Goal: Task Accomplishment & Management: Use online tool/utility

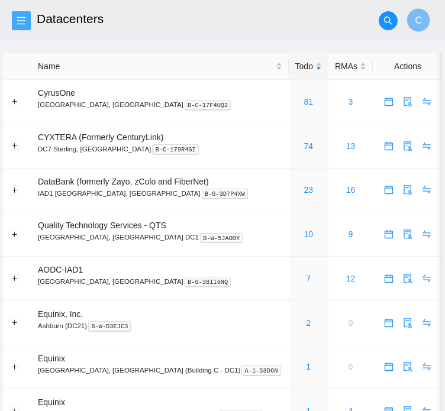
click at [30, 25] on button "button" at bounding box center [21, 20] width 19 height 19
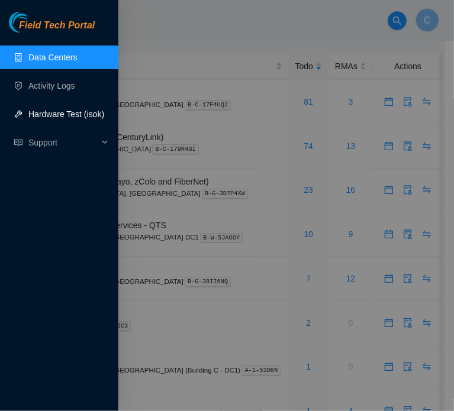
click at [53, 115] on link "Hardware Test (isok)" at bounding box center [66, 114] width 76 height 9
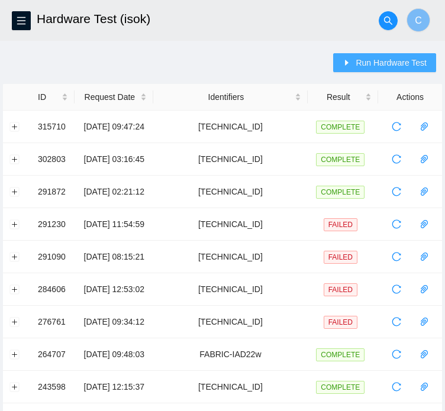
click at [367, 58] on span "Run Hardware Test" at bounding box center [391, 62] width 71 height 13
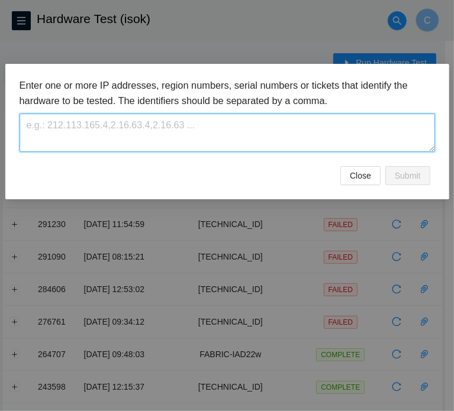
click at [172, 126] on textarea at bounding box center [228, 133] width 416 height 38
click at [172, 126] on textarea "FABRIC-IAD23" at bounding box center [228, 133] width 416 height 38
paste textarea "FABRIC-IAD23"
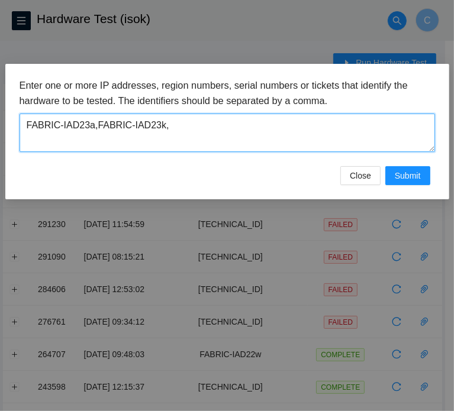
paste textarea "FABRIC-IAD23"
type textarea "FABRIC-IAD23a,FABRIC-IAD23k,FABRIC-IAD22z"
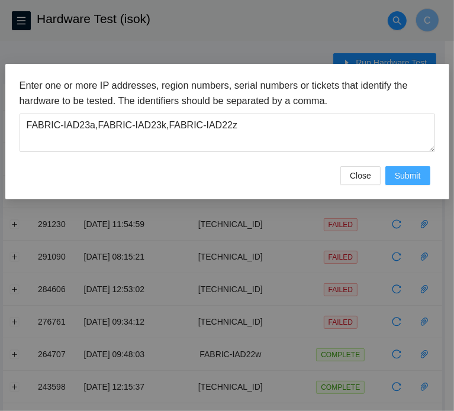
click at [401, 174] on span "Submit" at bounding box center [408, 175] width 26 height 13
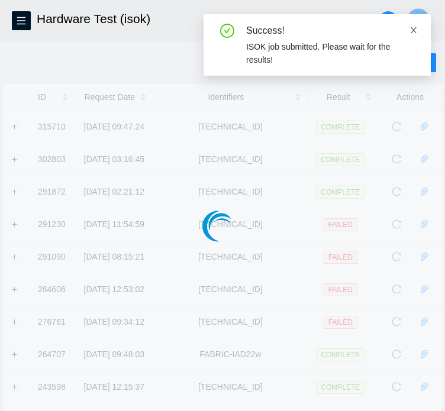
click at [412, 28] on icon "close" at bounding box center [414, 30] width 6 height 6
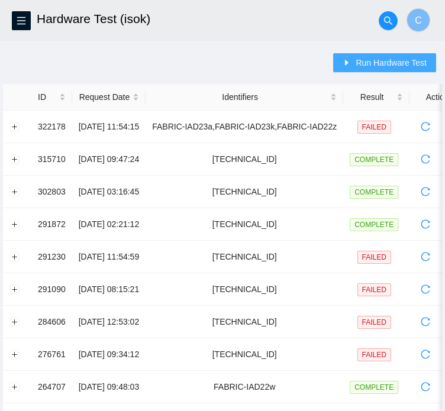
click at [378, 59] on span "Run Hardware Test" at bounding box center [391, 62] width 71 height 13
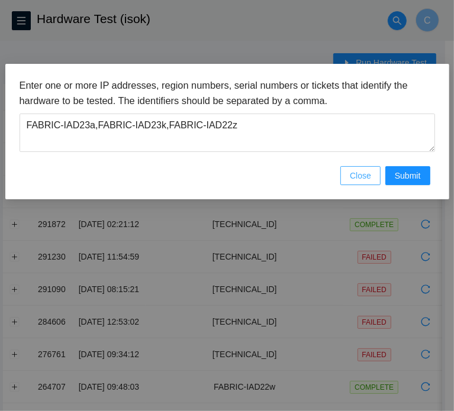
click at [352, 169] on span "Close" at bounding box center [360, 175] width 21 height 13
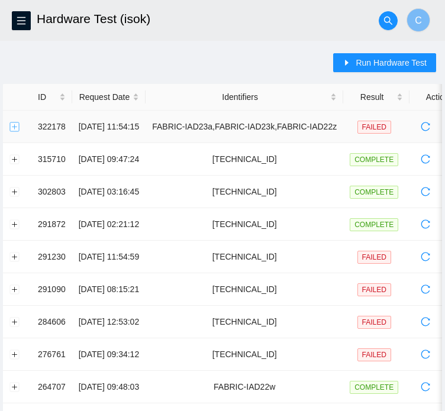
click at [12, 123] on button "Expand row" at bounding box center [14, 126] width 9 height 9
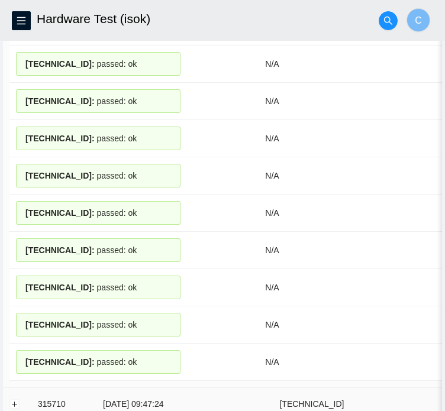
scroll to position [1359, 0]
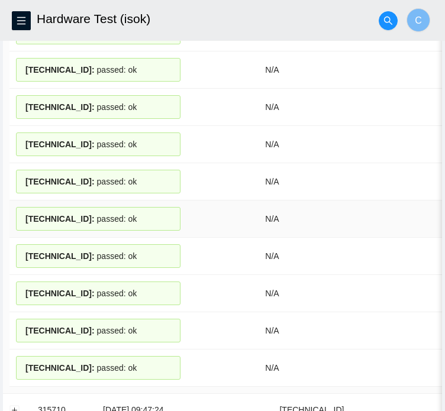
click at [159, 217] on div "23.3.98.14 : passed: ok" at bounding box center [98, 219] width 165 height 24
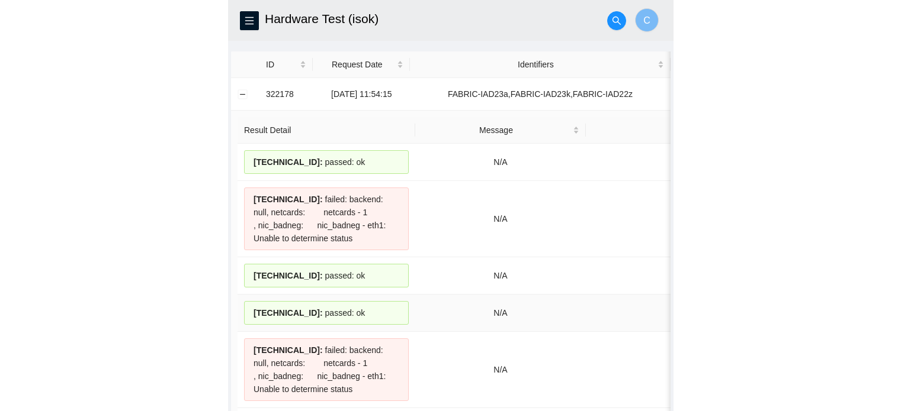
scroll to position [33, 0]
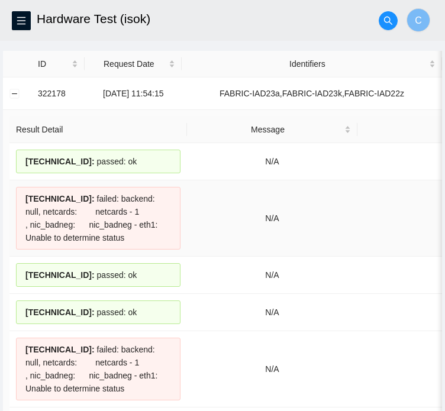
click at [124, 228] on div "[TECHNICAL_ID] : failed: backend: null, netcards: netcards - 1 , nic_badneg: ni…" at bounding box center [98, 218] width 165 height 63
click at [125, 223] on div "[TECHNICAL_ID] : failed: backend: null, netcards: netcards - 1 , nic_badneg: ni…" at bounding box center [98, 218] width 165 height 63
click at [313, 145] on td "N/A" at bounding box center [272, 161] width 171 height 37
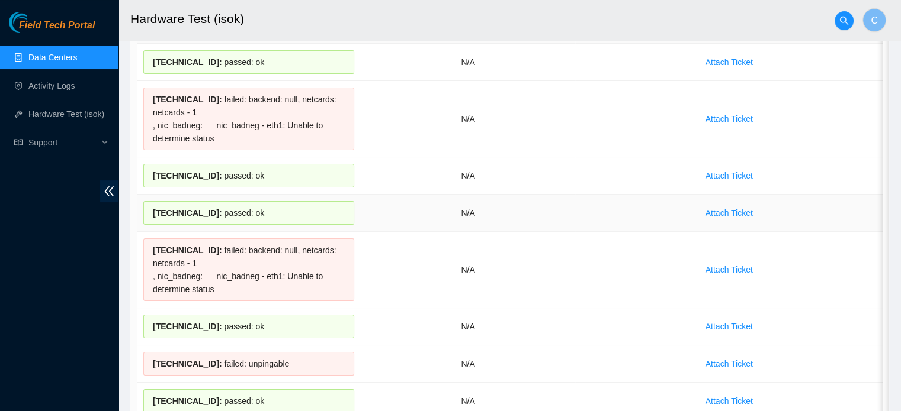
scroll to position [0, 0]
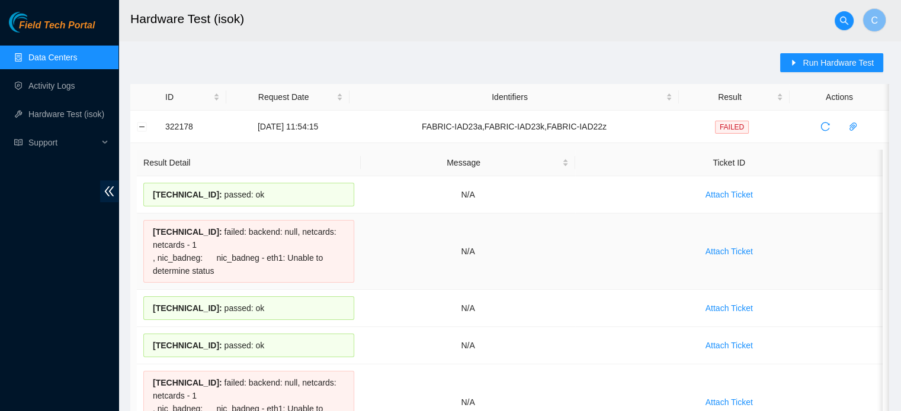
click at [635, 275] on td "Attach Ticket" at bounding box center [728, 252] width 307 height 76
click at [825, 128] on icon "reload" at bounding box center [824, 126] width 9 height 9
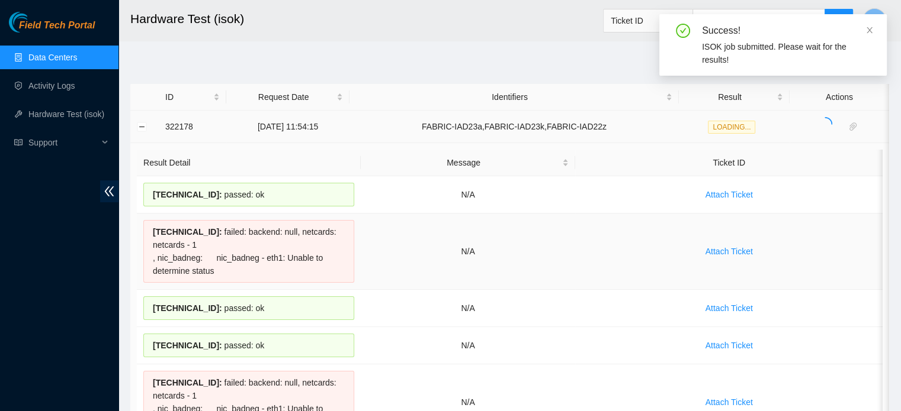
click at [534, 281] on td "N/A" at bounding box center [468, 252] width 215 height 76
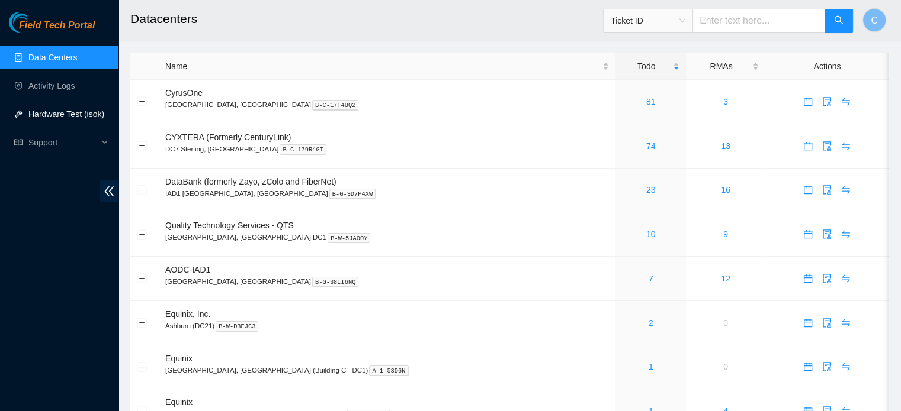
click at [54, 110] on link "Hardware Test (isok)" at bounding box center [66, 114] width 76 height 9
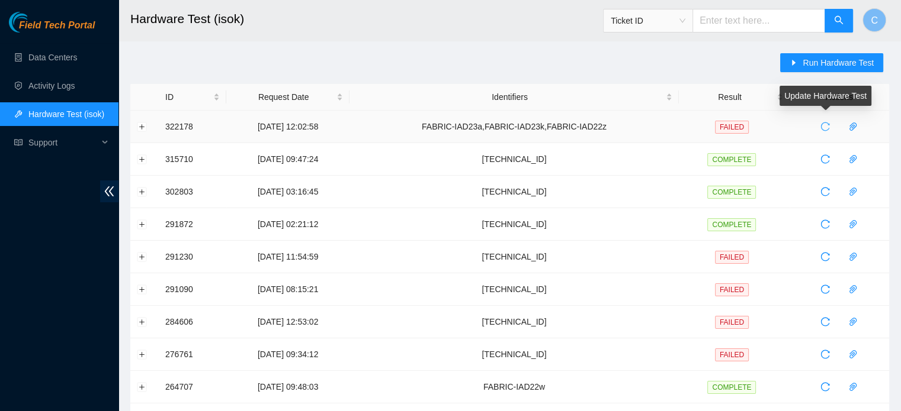
click at [825, 127] on icon "reload" at bounding box center [824, 126] width 9 height 9
click at [140, 127] on button "Expand row" at bounding box center [141, 126] width 9 height 9
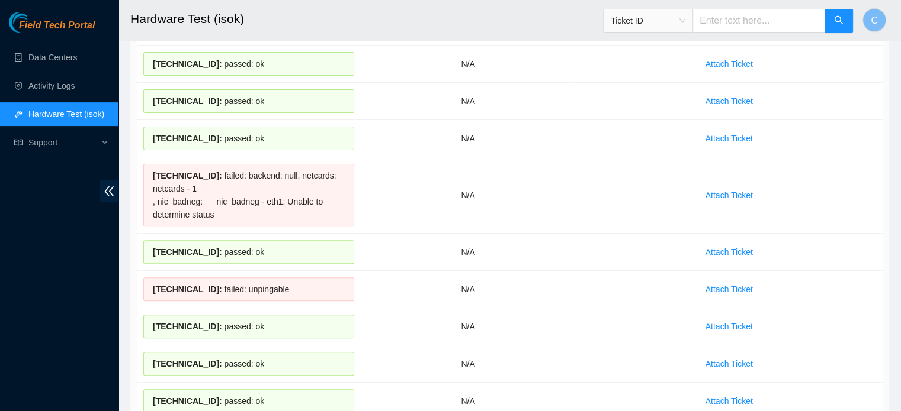
scroll to position [355, 0]
click at [175, 73] on div "[TECHNICAL_ID] : passed: ok" at bounding box center [248, 65] width 211 height 24
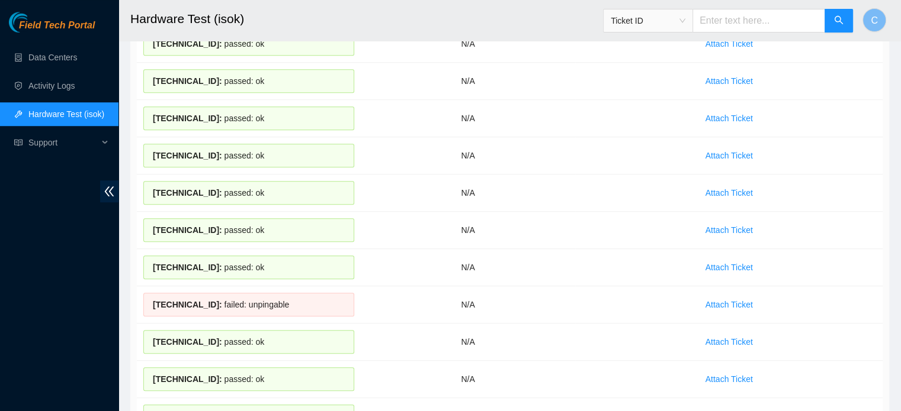
scroll to position [790, 0]
click at [433, 104] on td "N/A" at bounding box center [468, 117] width 215 height 37
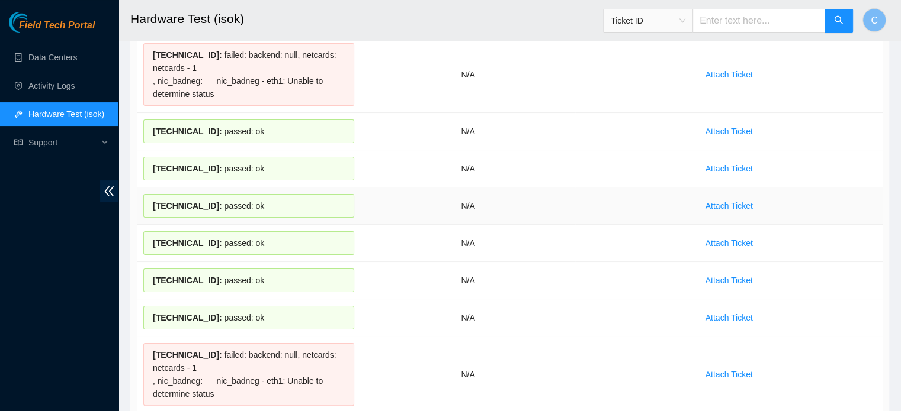
scroll to position [0, 0]
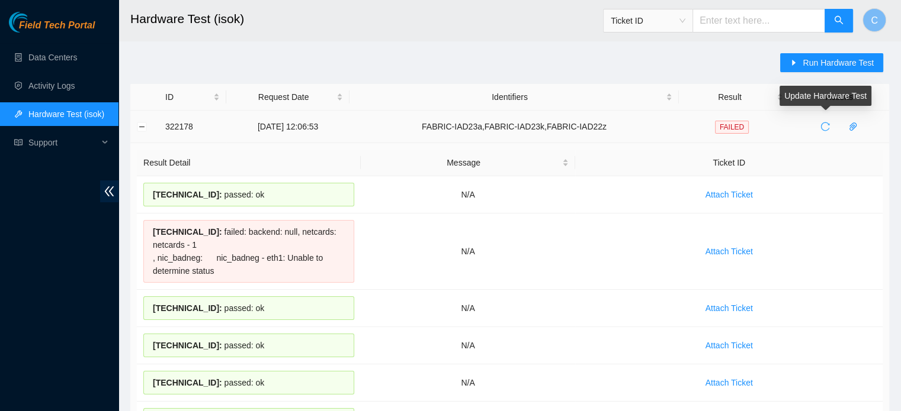
click at [824, 128] on icon "reload" at bounding box center [824, 126] width 9 height 9
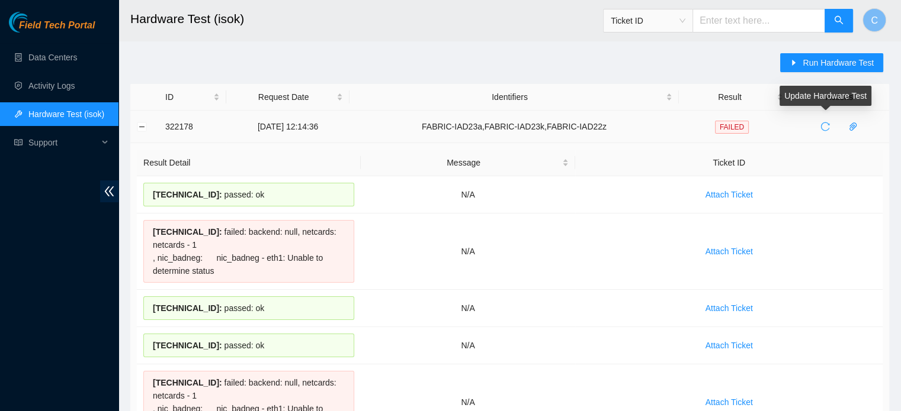
click at [825, 125] on icon "reload" at bounding box center [824, 126] width 9 height 9
click at [817, 130] on span "reload" at bounding box center [825, 126] width 18 height 9
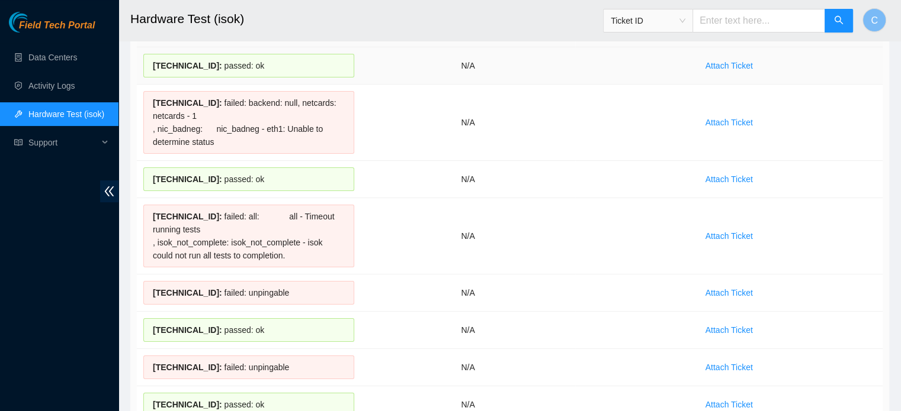
scroll to position [128, 0]
drag, startPoint x: 189, startPoint y: 215, endPoint x: 145, endPoint y: 215, distance: 44.4
click at [145, 215] on div "[TECHNICAL_ID] : failed: all: all - Timeout running tests , isok_not_complete: …" at bounding box center [248, 237] width 211 height 63
click at [200, 222] on div "[TECHNICAL_ID] : failed: all: all - Timeout running tests , isok_not_complete: …" at bounding box center [248, 237] width 211 height 63
drag, startPoint x: 182, startPoint y: 217, endPoint x: 171, endPoint y: 217, distance: 11.2
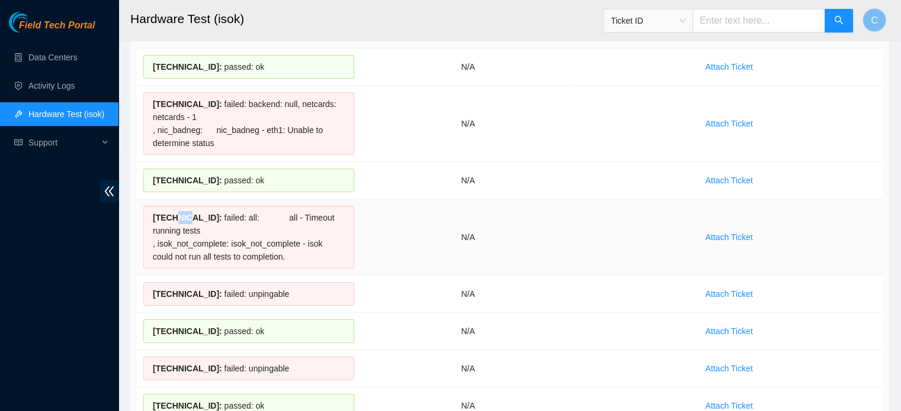
click at [171, 217] on span "[TECHNICAL_ID] :" at bounding box center [187, 217] width 69 height 9
drag, startPoint x: 185, startPoint y: 217, endPoint x: 137, endPoint y: 217, distance: 48.0
click at [137, 217] on td "[TECHNICAL_ID] : failed: all: all - Timeout running tests , isok_not_complete: …" at bounding box center [249, 238] width 224 height 76
copy span "[TECHNICAL_ID]"
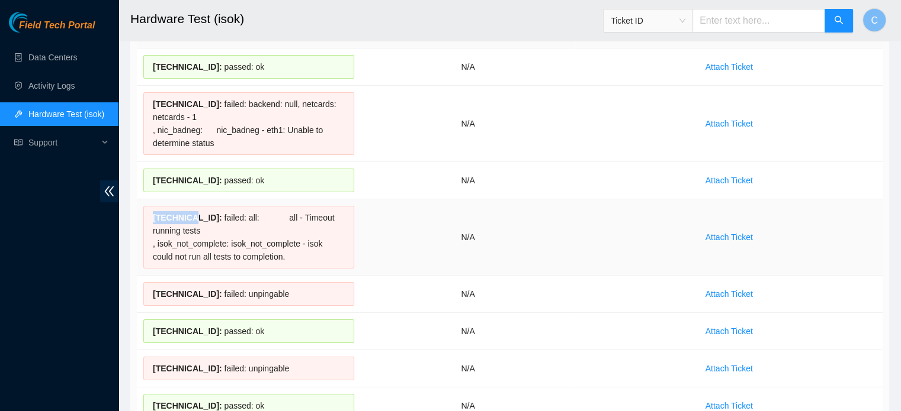
scroll to position [0, 0]
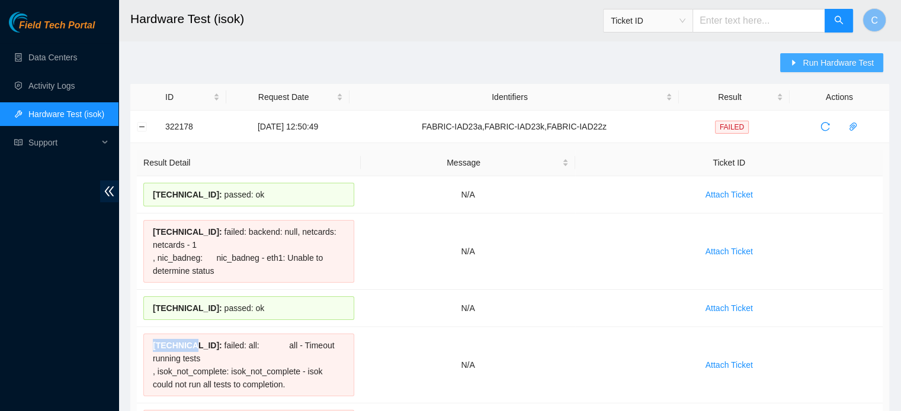
click at [853, 56] on span "Run Hardware Test" at bounding box center [837, 62] width 71 height 13
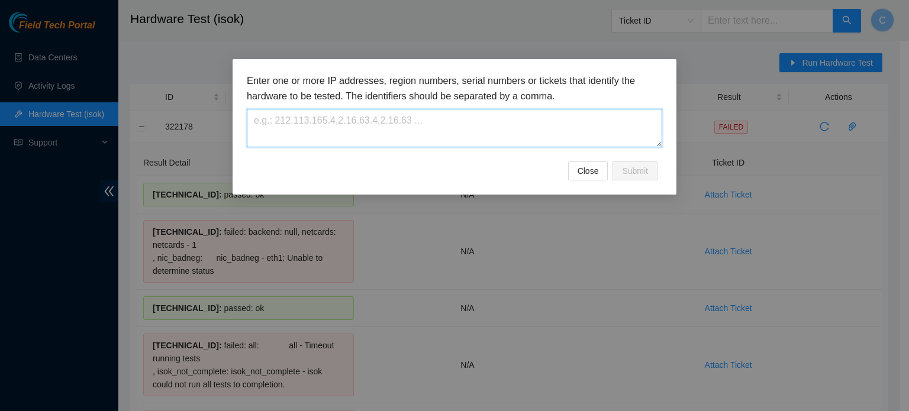
click at [399, 129] on textarea at bounding box center [455, 128] width 416 height 38
paste textarea "[TECHNICAL_ID]"
type textarea "[TECHNICAL_ID]"
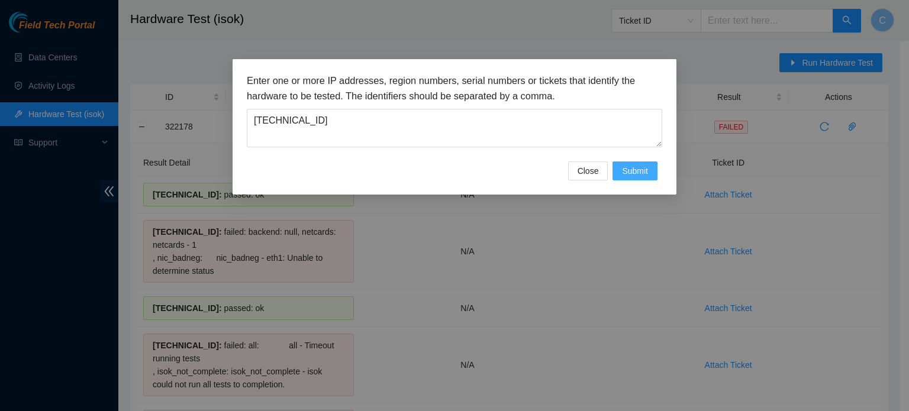
click at [634, 178] on button "Submit" at bounding box center [635, 171] width 45 height 19
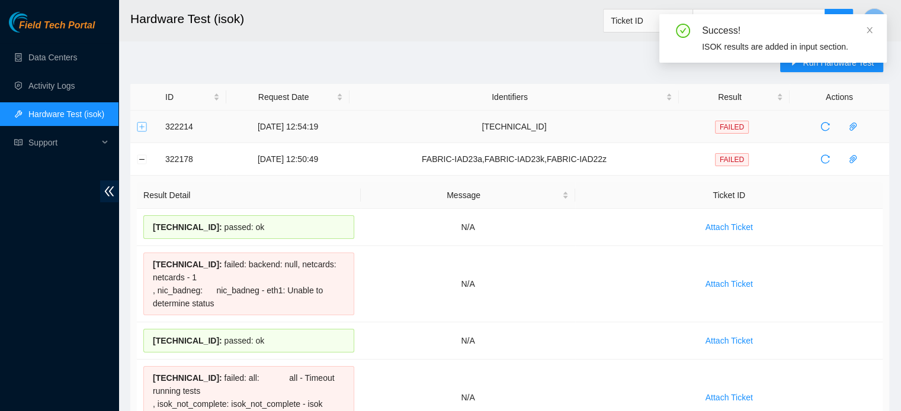
click at [137, 125] on button "Expand row" at bounding box center [141, 126] width 9 height 9
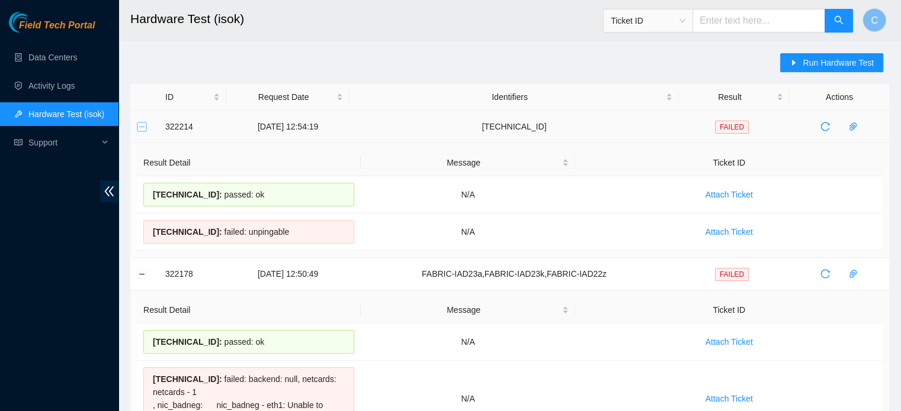
click at [144, 125] on button "Collapse row" at bounding box center [141, 126] width 9 height 9
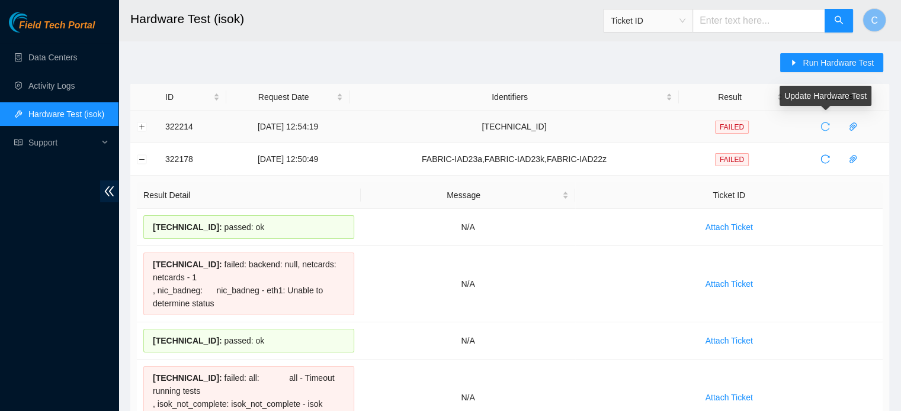
click at [829, 125] on span "reload" at bounding box center [825, 126] width 18 height 9
click at [140, 124] on button "Expand row" at bounding box center [141, 126] width 9 height 9
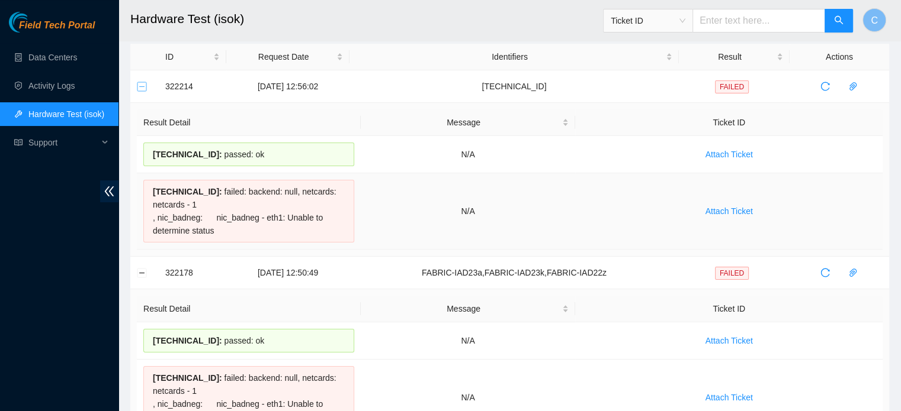
scroll to position [39, 0]
click at [144, 89] on button "Collapse row" at bounding box center [141, 87] width 9 height 9
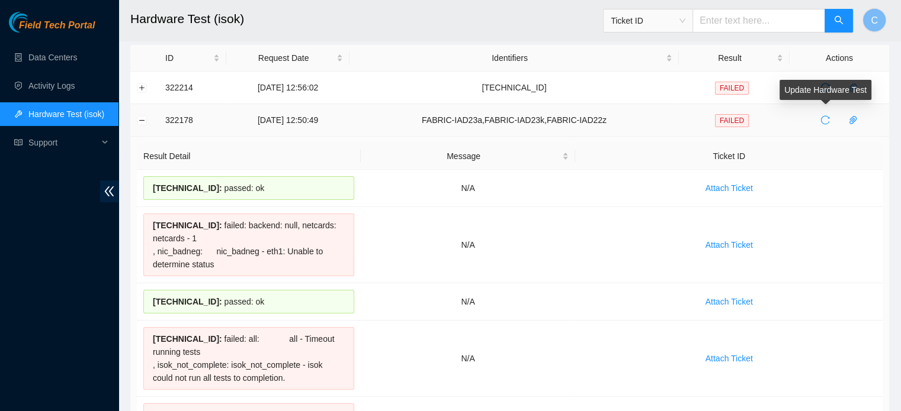
click at [826, 124] on icon "reload" at bounding box center [824, 119] width 9 height 9
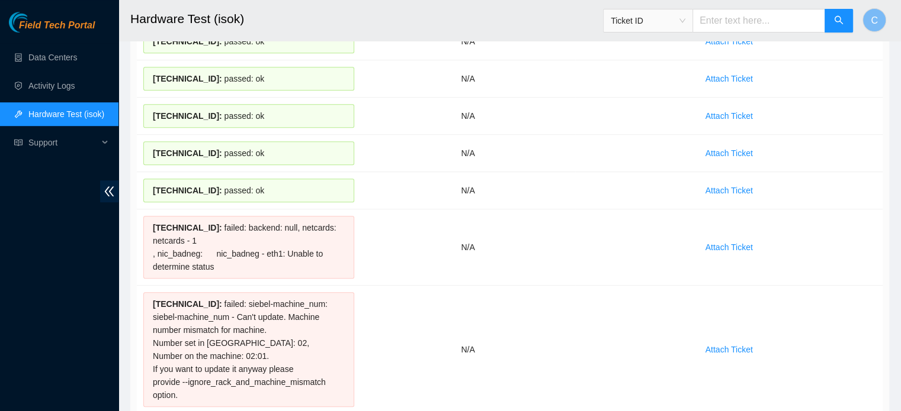
scroll to position [672, 0]
click at [182, 225] on span "[TECHNICAL_ID] :" at bounding box center [187, 228] width 69 height 9
click at [226, 250] on div "[TECHNICAL_ID] : failed: backend: null, netcards: netcards - 1 , nic_badneg: ni…" at bounding box center [248, 248] width 211 height 63
drag, startPoint x: 221, startPoint y: 262, endPoint x: 144, endPoint y: 220, distance: 87.5
click at [144, 220] on div "[TECHNICAL_ID] : failed: backend: null, netcards: netcards - 1 , nic_badneg: ni…" at bounding box center [248, 248] width 211 height 63
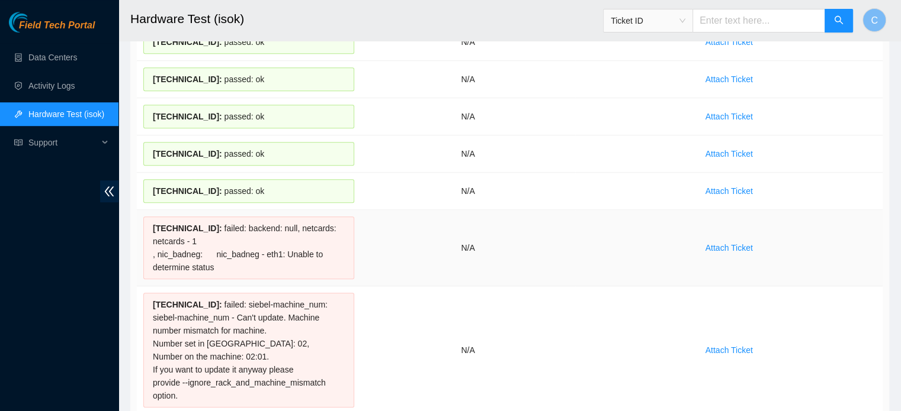
copy div "[TECHNICAL_ID] : failed: backend: null, netcards: netcards - 1 , nic_badneg: ni…"
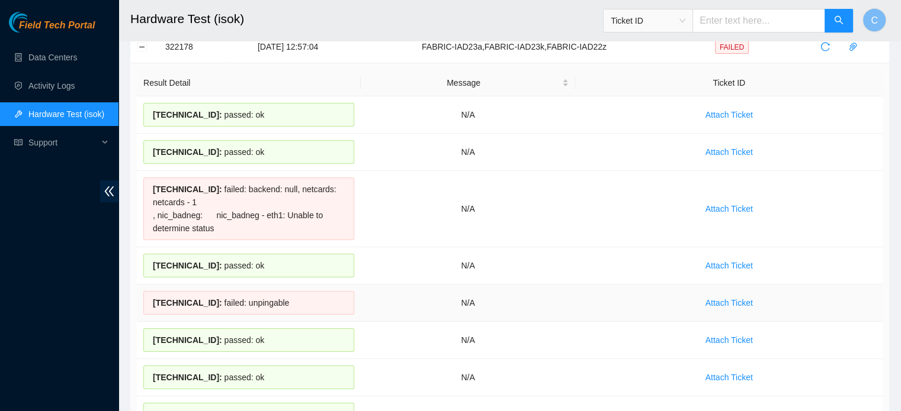
scroll to position [99, 0]
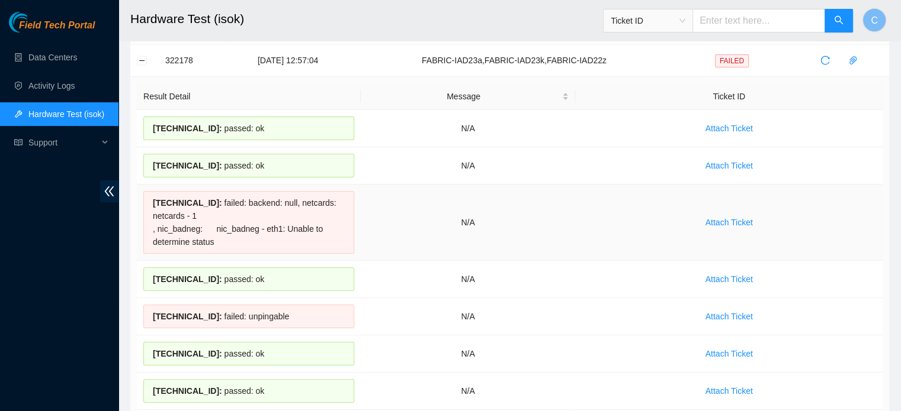
click at [856, 250] on td "Attach Ticket" at bounding box center [728, 223] width 307 height 76
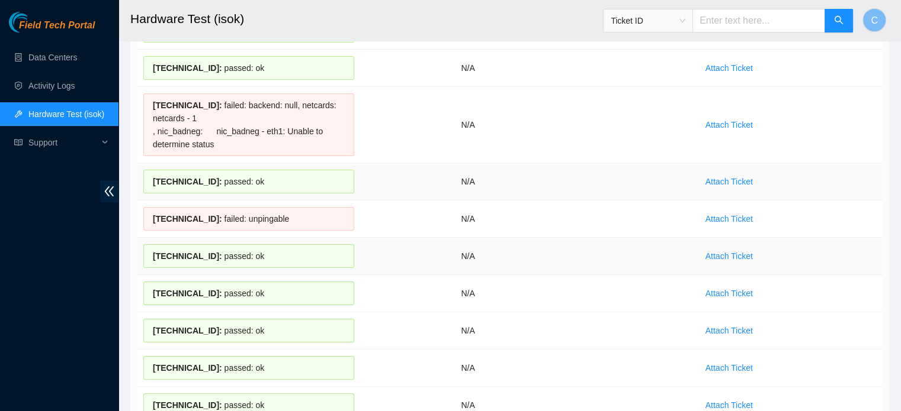
scroll to position [198, 0]
drag, startPoint x: 191, startPoint y: 215, endPoint x: 150, endPoint y: 218, distance: 41.6
click at [150, 218] on div "[TECHNICAL_ID] : failed: unpingable" at bounding box center [248, 218] width 211 height 24
copy span "[TECHNICAL_ID]"
click at [879, 321] on td "Attach Ticket" at bounding box center [728, 329] width 307 height 37
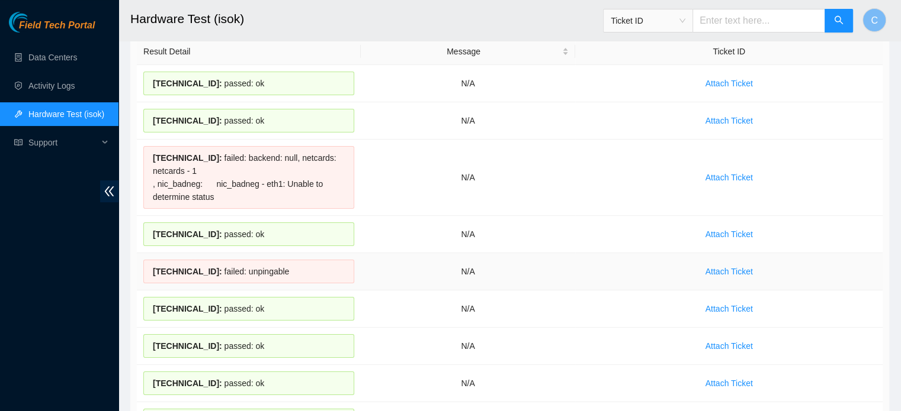
scroll to position [144, 0]
click at [839, 334] on td "Attach Ticket" at bounding box center [728, 345] width 307 height 37
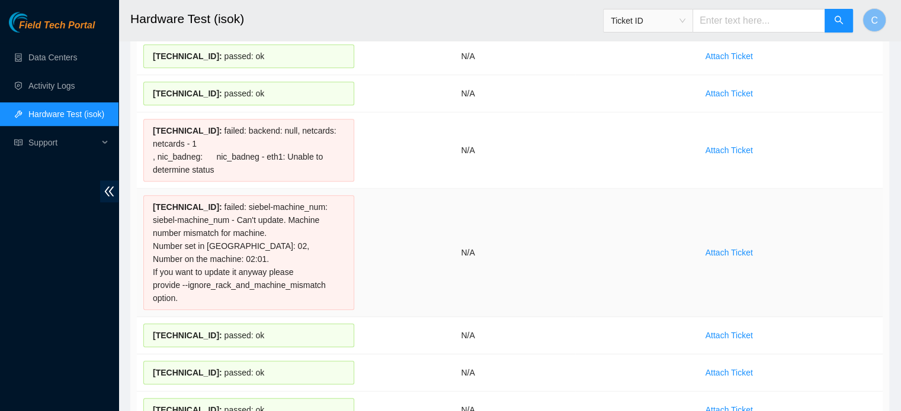
scroll to position [777, 0]
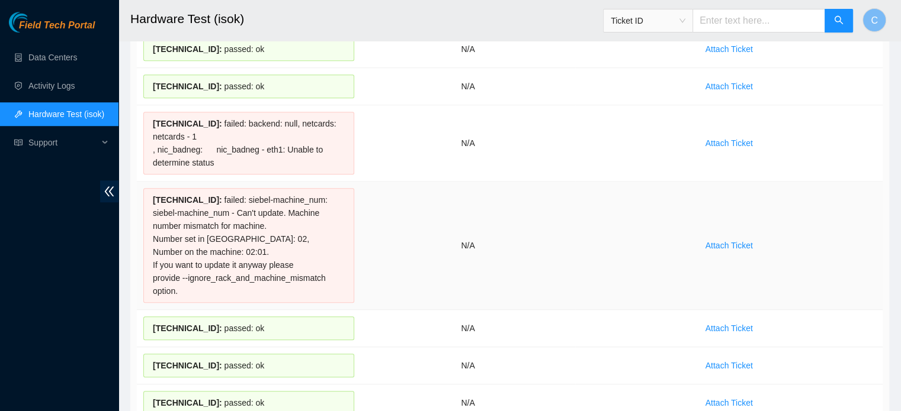
click at [194, 195] on span "[TECHNICAL_ID] :" at bounding box center [187, 199] width 69 height 9
drag, startPoint x: 188, startPoint y: 193, endPoint x: 165, endPoint y: 194, distance: 23.7
click at [165, 195] on span "[TECHNICAL_ID] :" at bounding box center [187, 199] width 69 height 9
drag, startPoint x: 191, startPoint y: 194, endPoint x: 144, endPoint y: 197, distance: 46.9
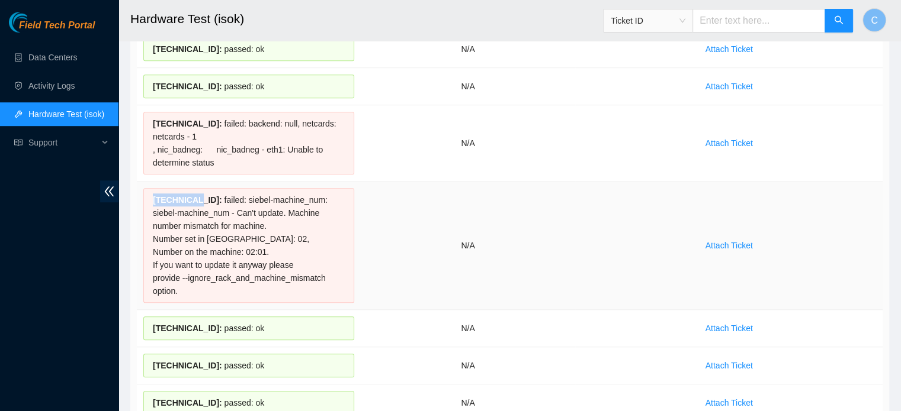
click at [144, 197] on div "[TECHNICAL_ID] : failed: siebel-machine_num: siebel-machine_num - Can't update.…" at bounding box center [248, 245] width 211 height 115
copy span "[TECHNICAL_ID]"
click at [858, 262] on td "Attach Ticket" at bounding box center [728, 246] width 307 height 128
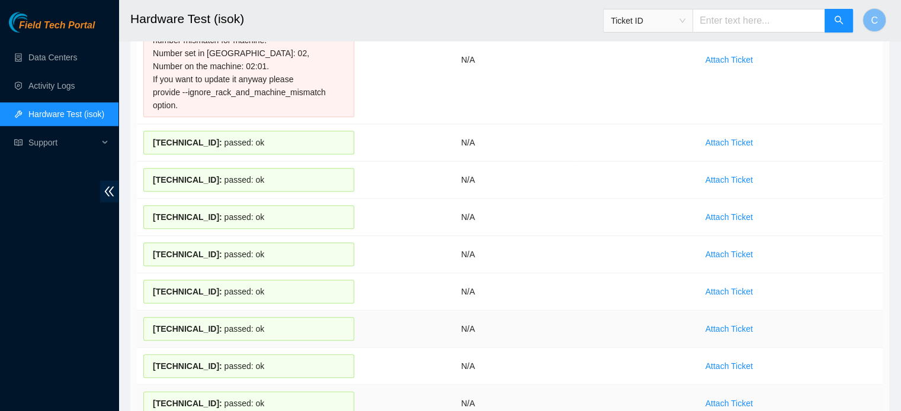
scroll to position [934, 0]
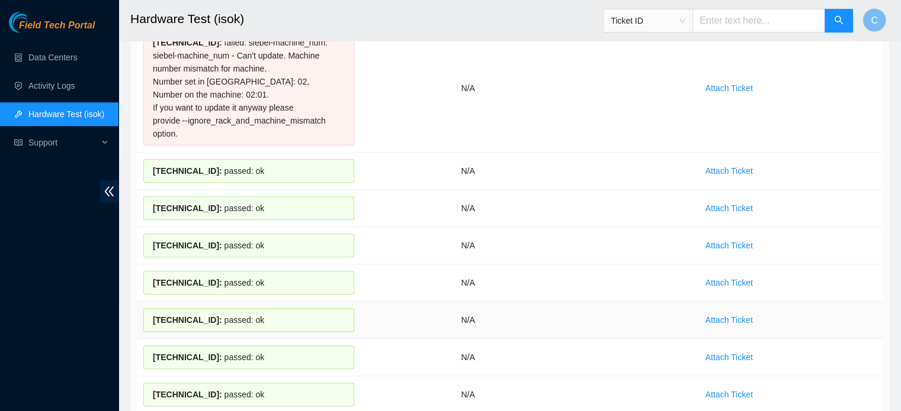
click at [840, 312] on td "Attach Ticket" at bounding box center [728, 320] width 307 height 37
